Goal: Communication & Community: Answer question/provide support

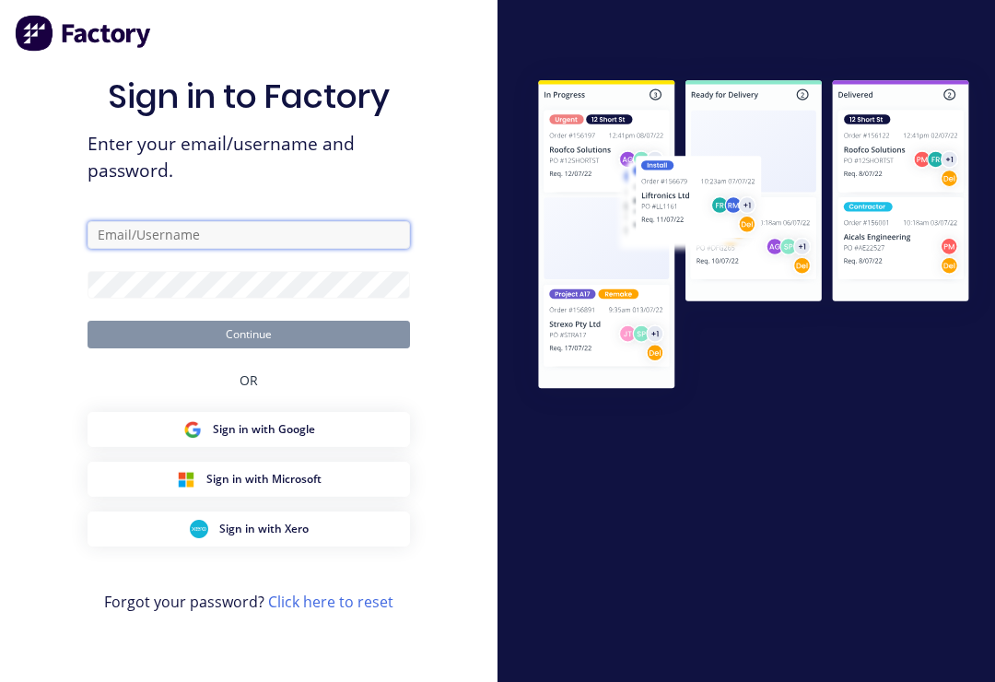
click at [228, 245] on input "text" at bounding box center [249, 235] width 323 height 28
type input "[EMAIL_ADDRESS][DOMAIN_NAME]"
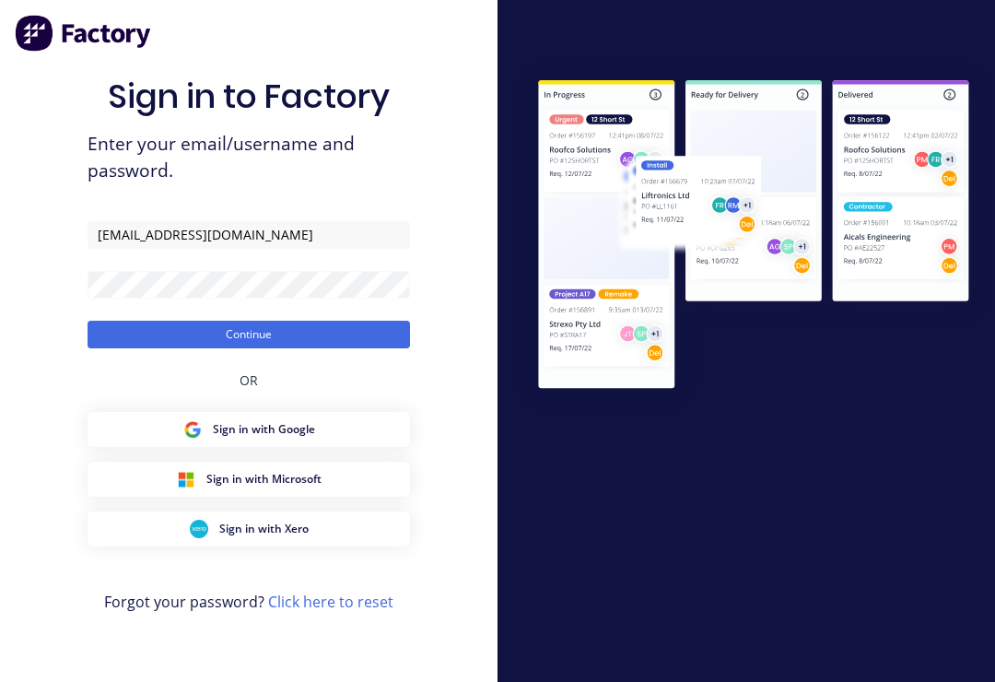
click at [249, 347] on button "Continue" at bounding box center [249, 335] width 323 height 28
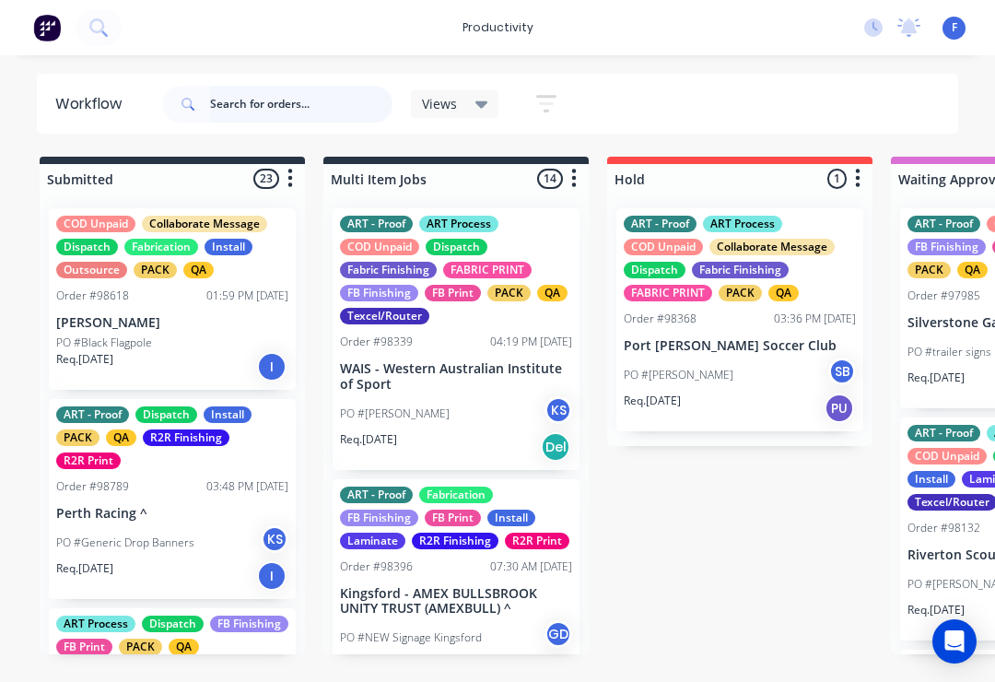
click at [248, 108] on input "text" at bounding box center [301, 104] width 182 height 37
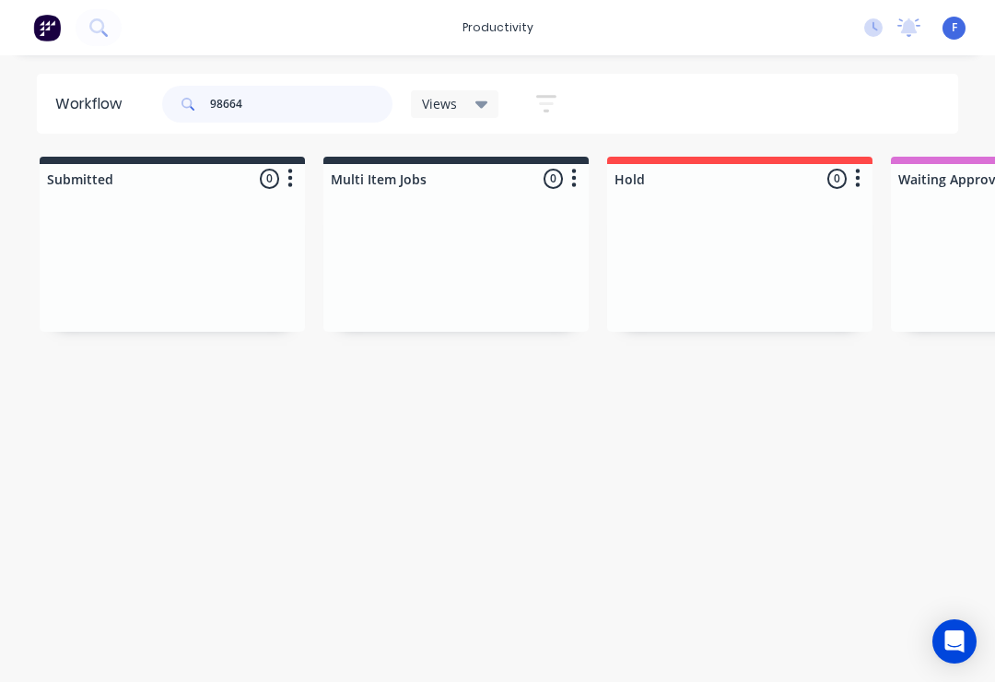
type input "98664"
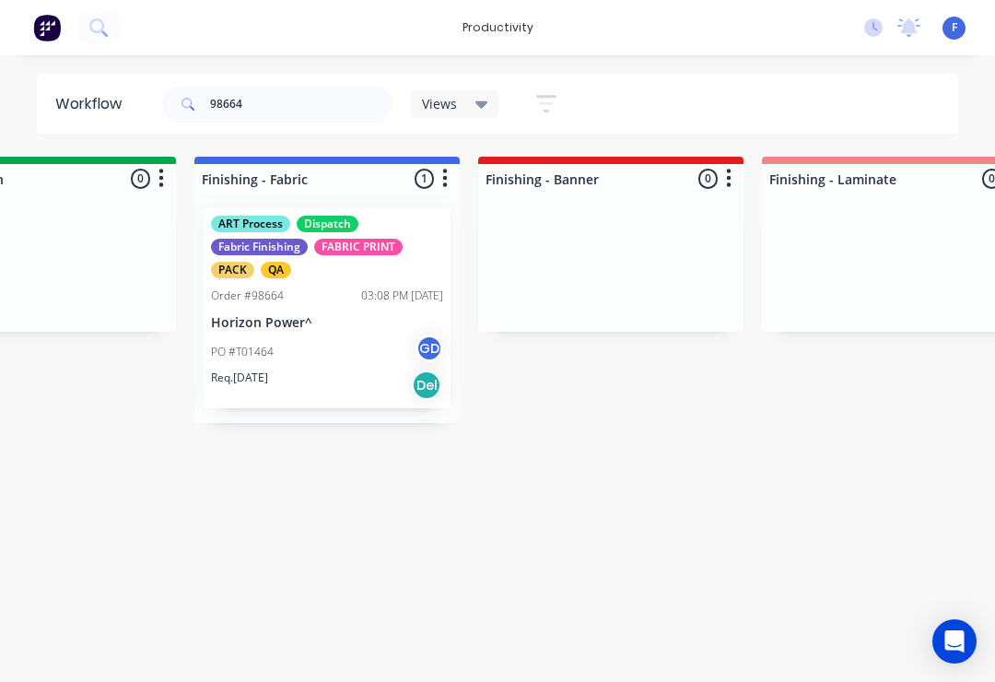
scroll to position [0, 3256]
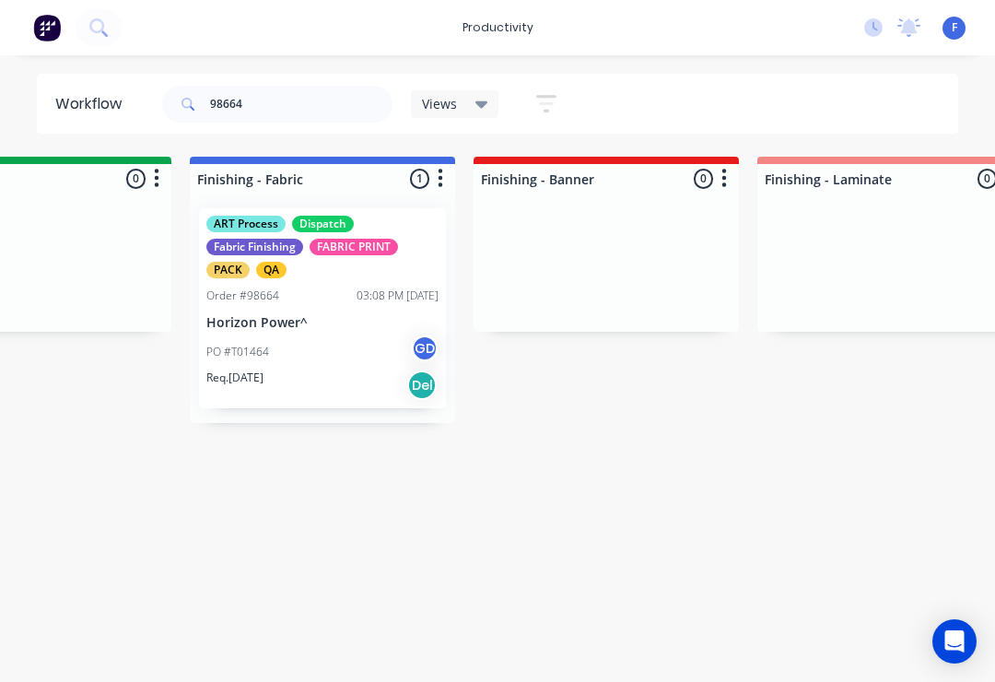
click at [324, 350] on div "PO #T01464 GD" at bounding box center [322, 351] width 232 height 35
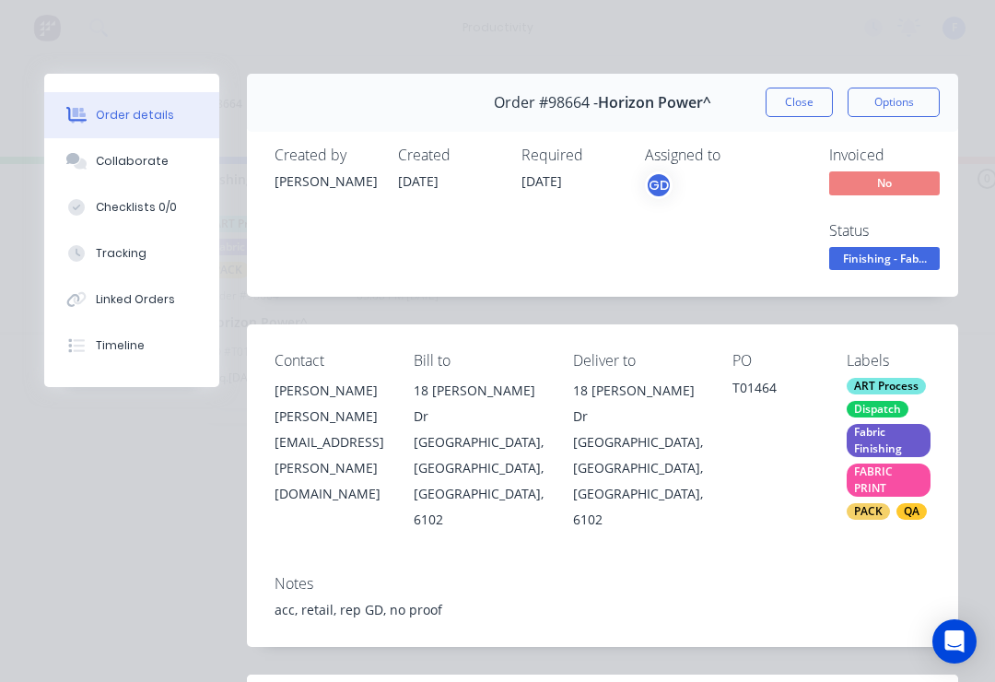
click at [147, 150] on button "Collaborate" at bounding box center [131, 161] width 175 height 46
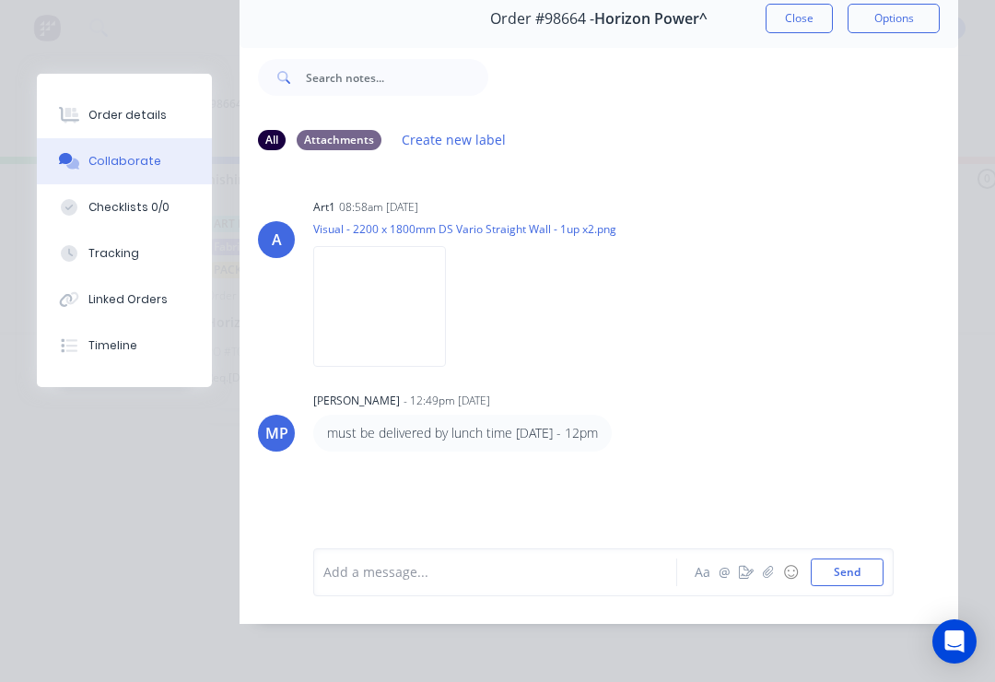
scroll to position [111, 0]
click at [774, 577] on icon "button" at bounding box center [768, 572] width 11 height 13
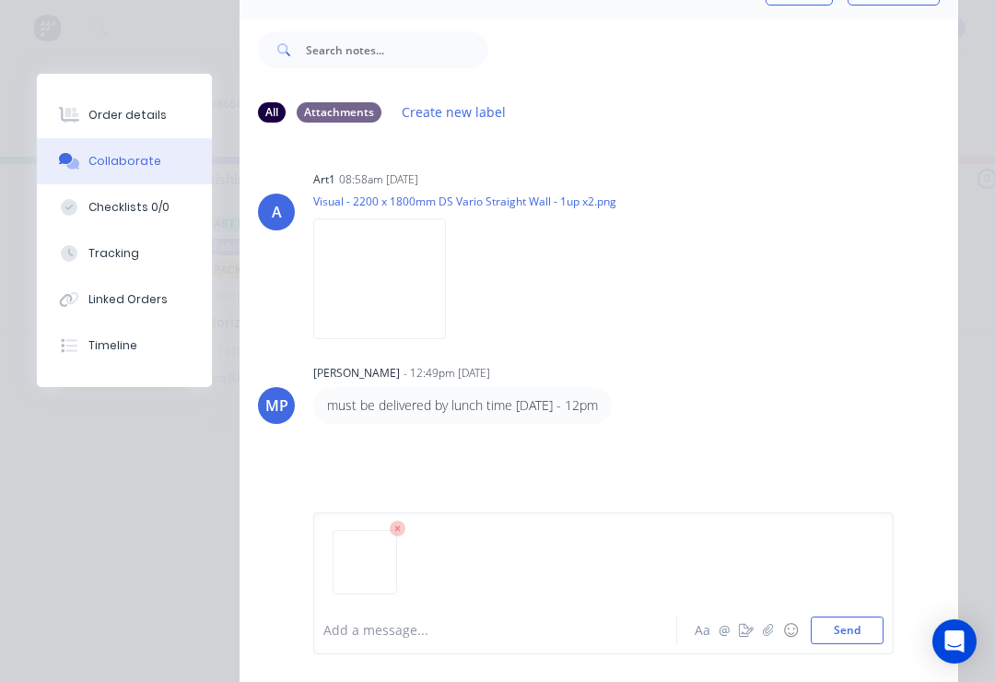
click at [879, 632] on button "Send" at bounding box center [847, 630] width 73 height 28
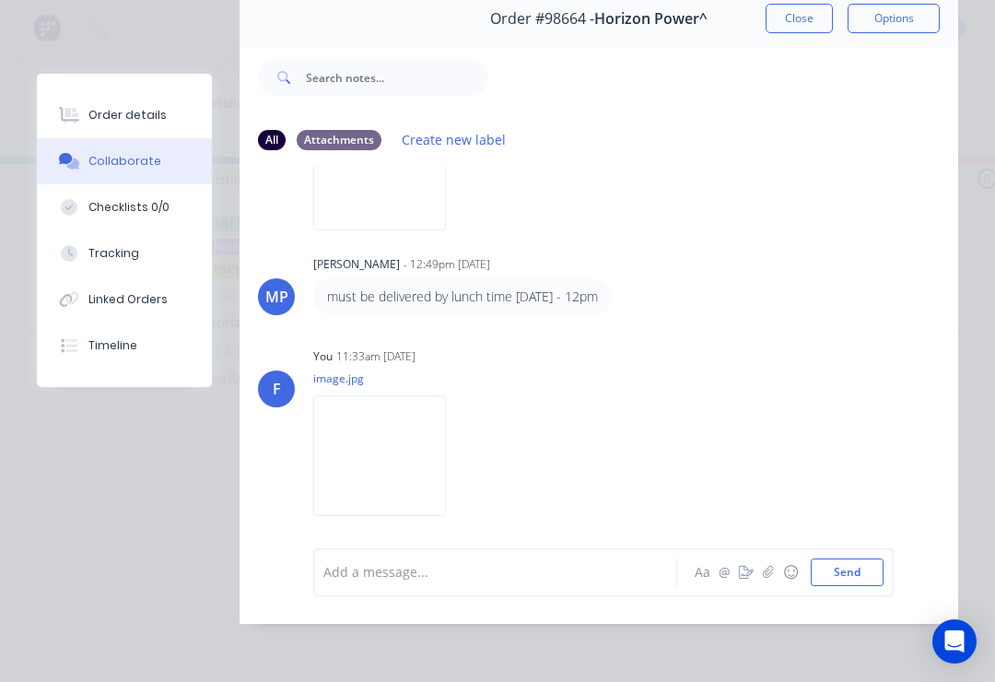
scroll to position [135, 0]
click at [762, 581] on button "button" at bounding box center [768, 572] width 22 height 22
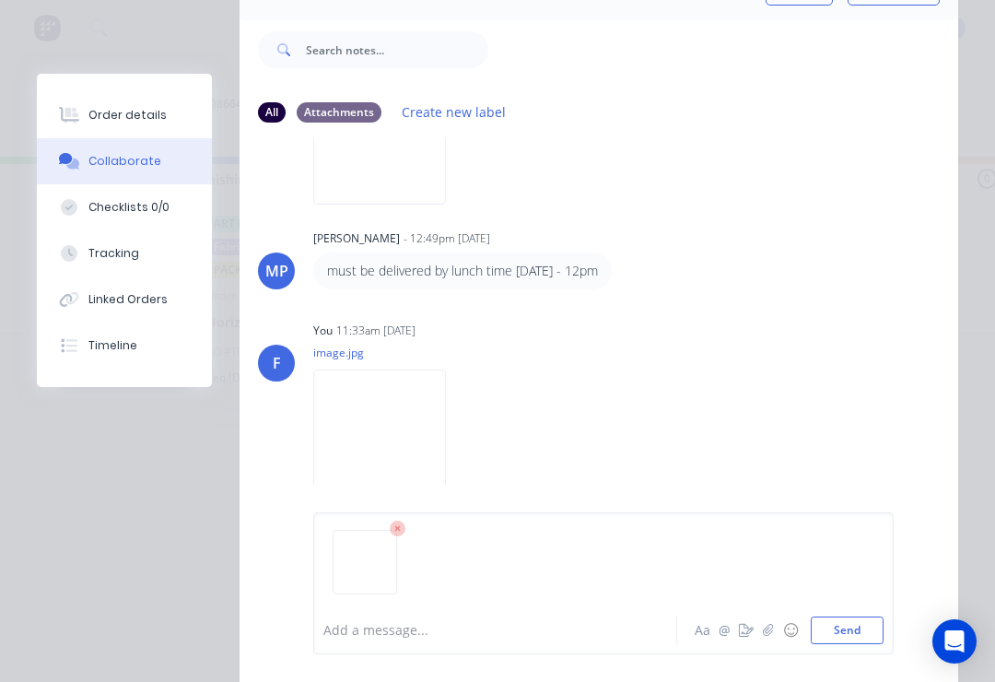
click at [870, 630] on button "Send" at bounding box center [847, 630] width 73 height 28
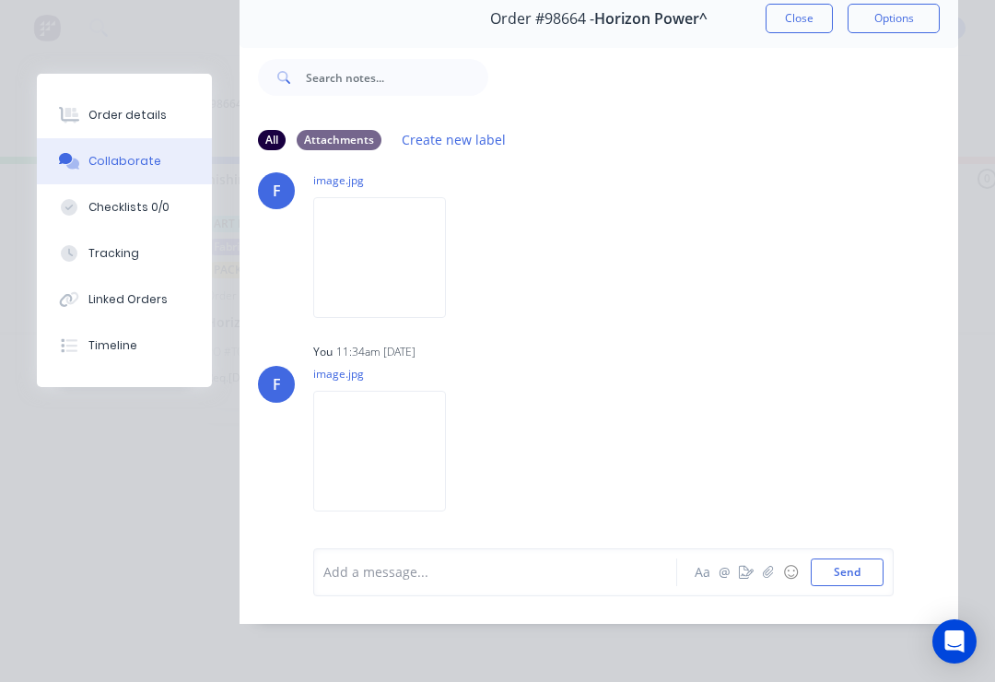
scroll to position [335, 0]
click at [386, 572] on div at bounding box center [500, 571] width 352 height 19
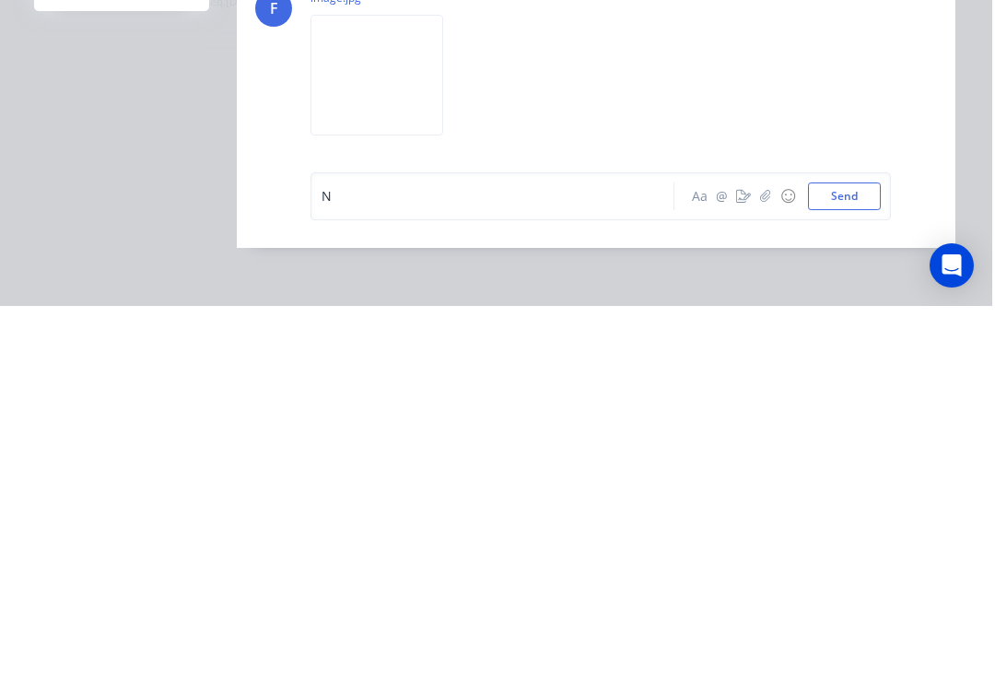
scroll to position [0, 3258]
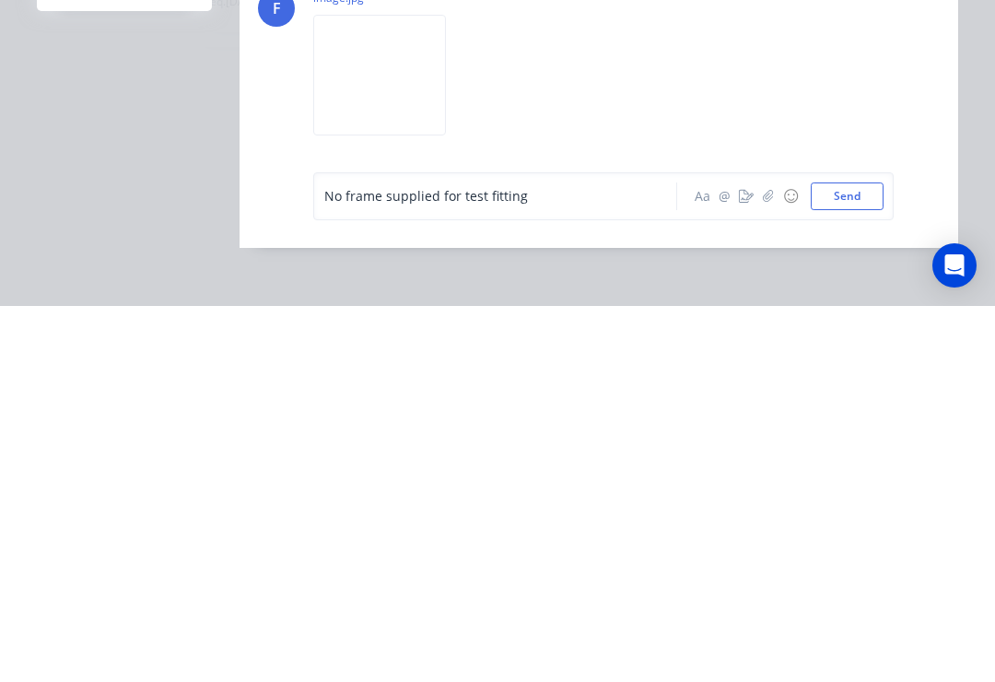
click at [861, 558] on button "Send" at bounding box center [847, 572] width 73 height 28
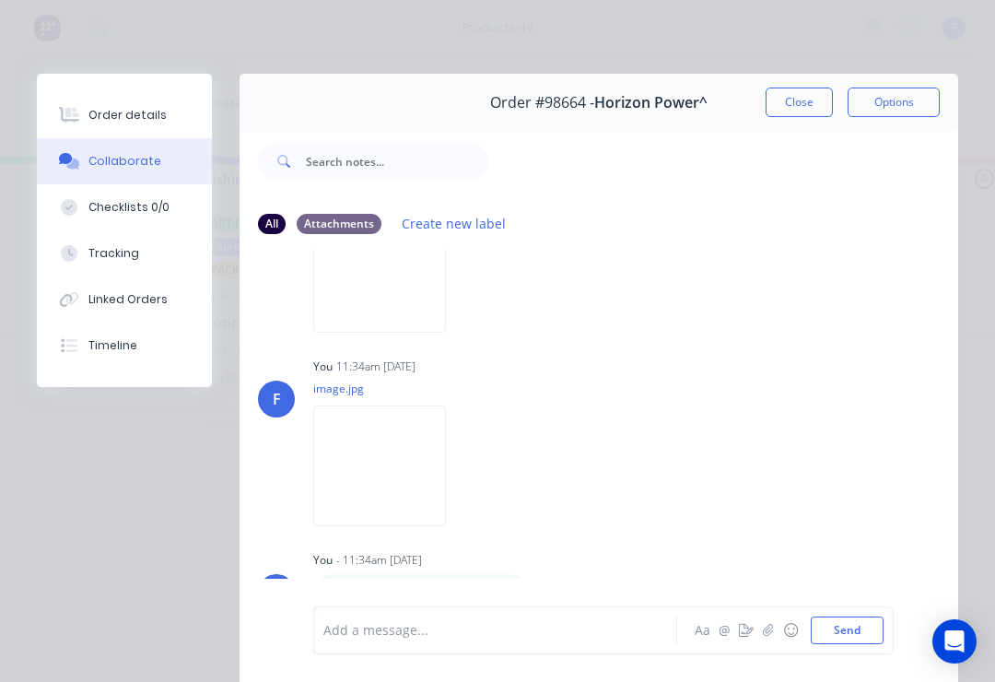
scroll to position [404, 0]
click at [802, 107] on button "Close" at bounding box center [799, 102] width 67 height 29
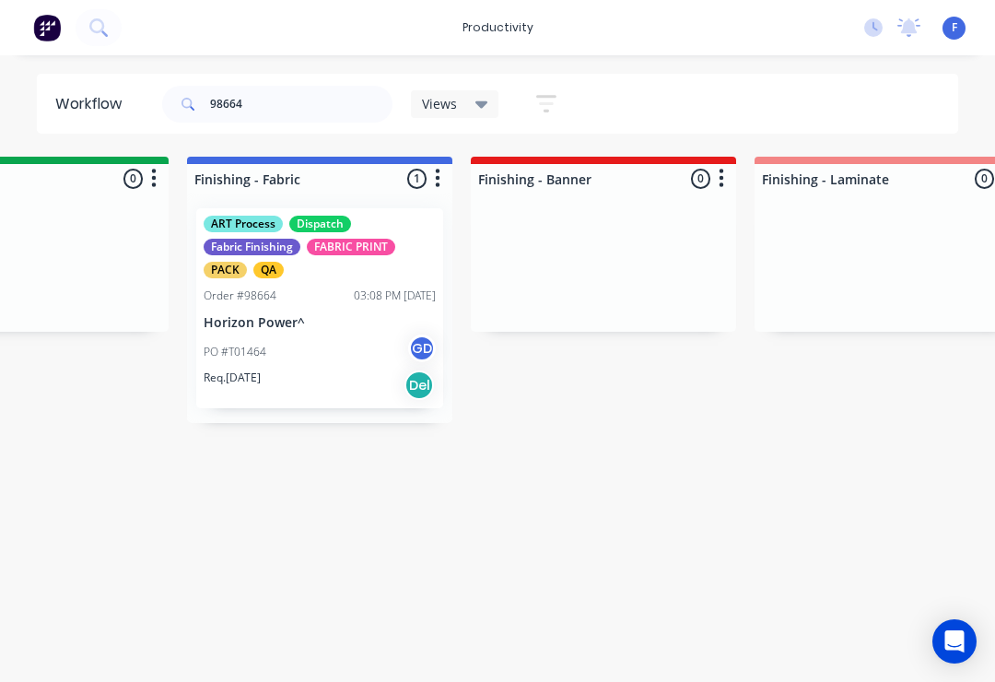
click at [957, 30] on span "F" at bounding box center [955, 27] width 6 height 17
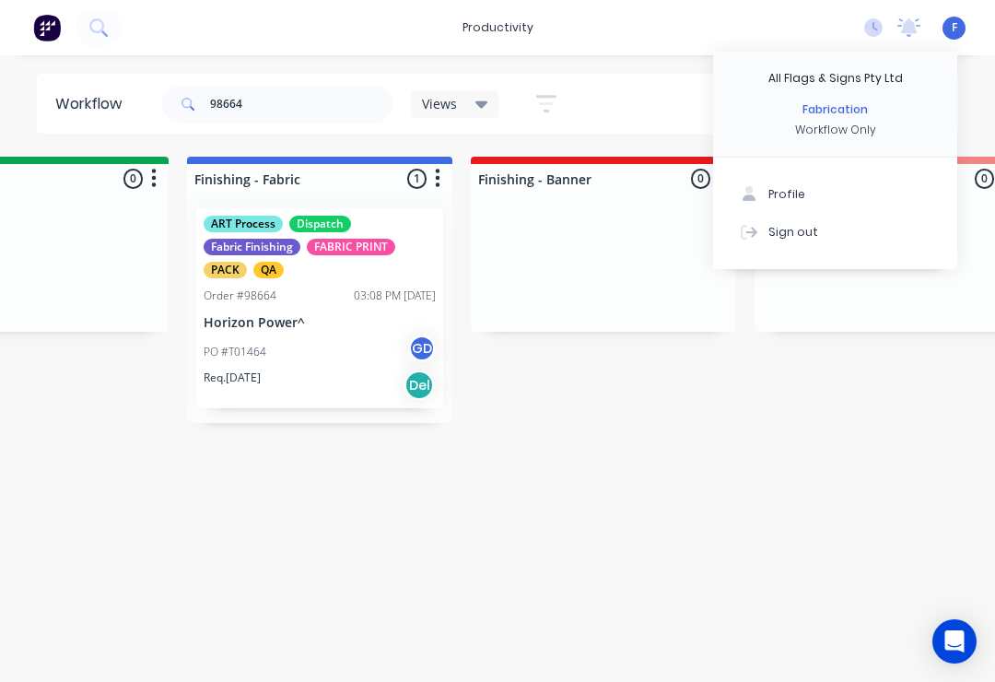
click at [815, 230] on button "Sign out" at bounding box center [835, 231] width 244 height 37
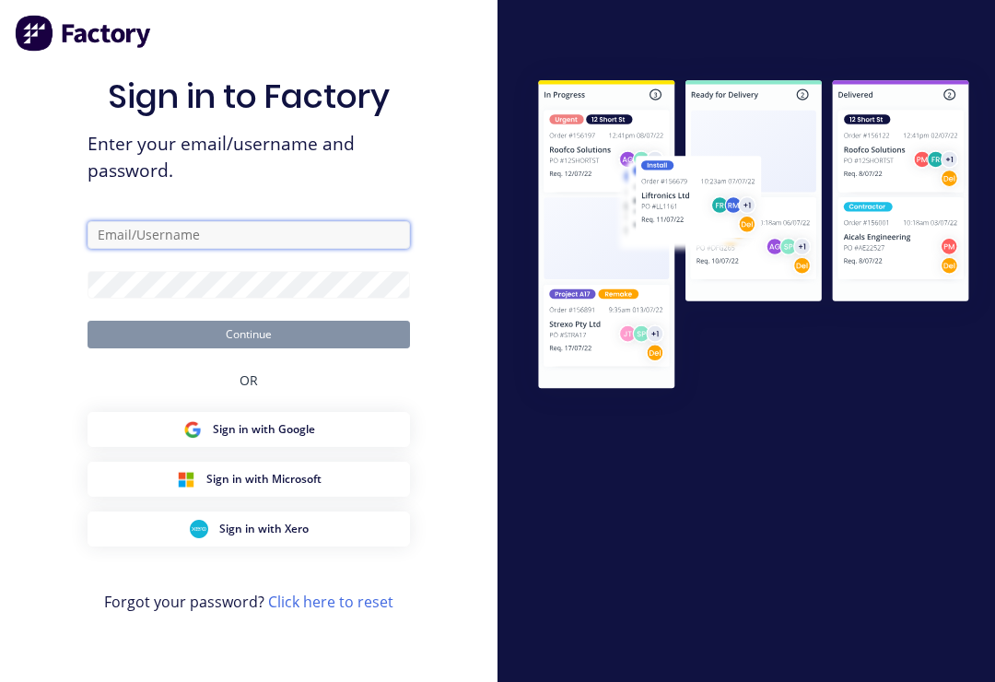
click at [241, 249] on input "text" at bounding box center [249, 235] width 323 height 28
type input "Qa@allflags.com.au"
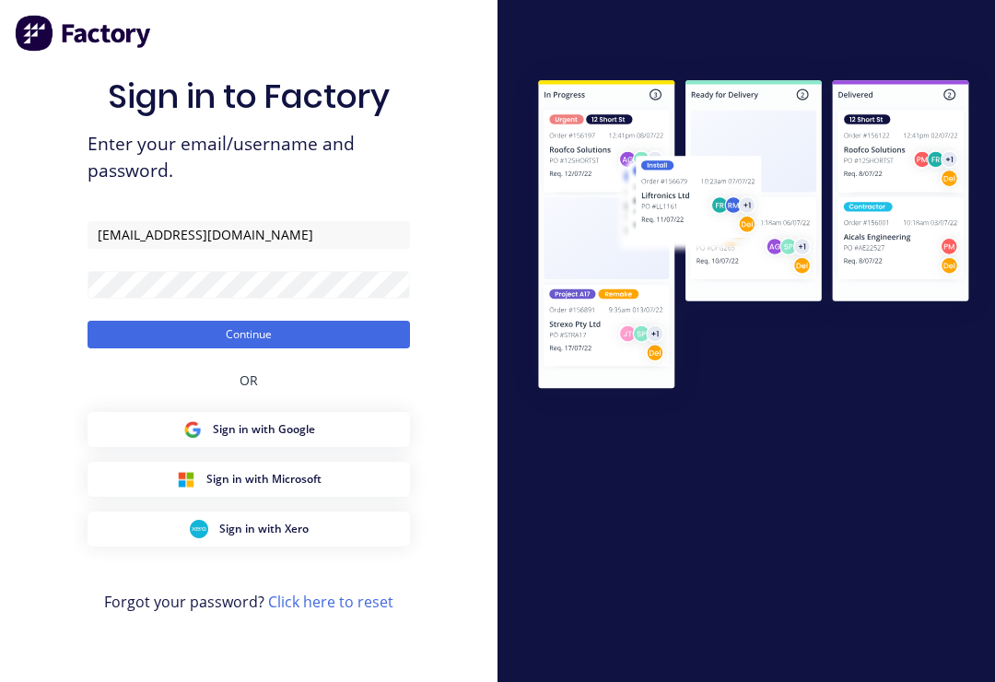
click at [122, 348] on button "Continue" at bounding box center [249, 335] width 323 height 28
